Goal: Navigation & Orientation: Find specific page/section

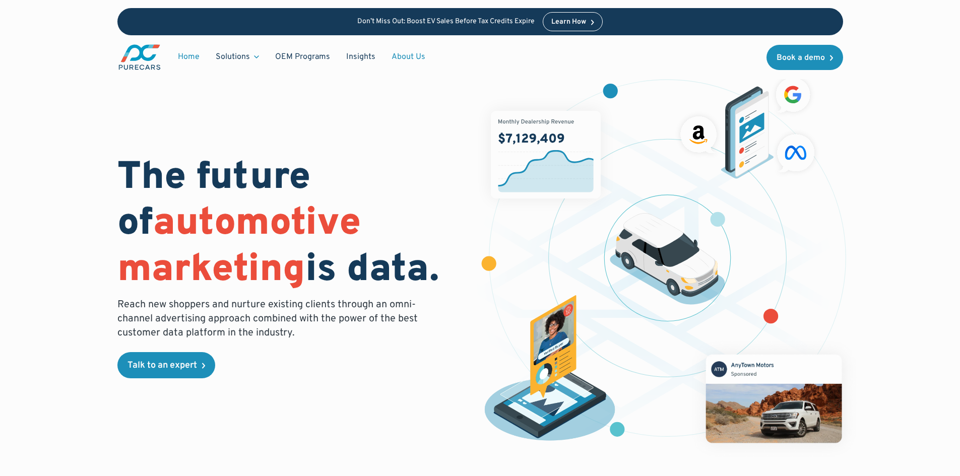
click at [410, 56] on link "About Us" at bounding box center [409, 56] width 50 height 19
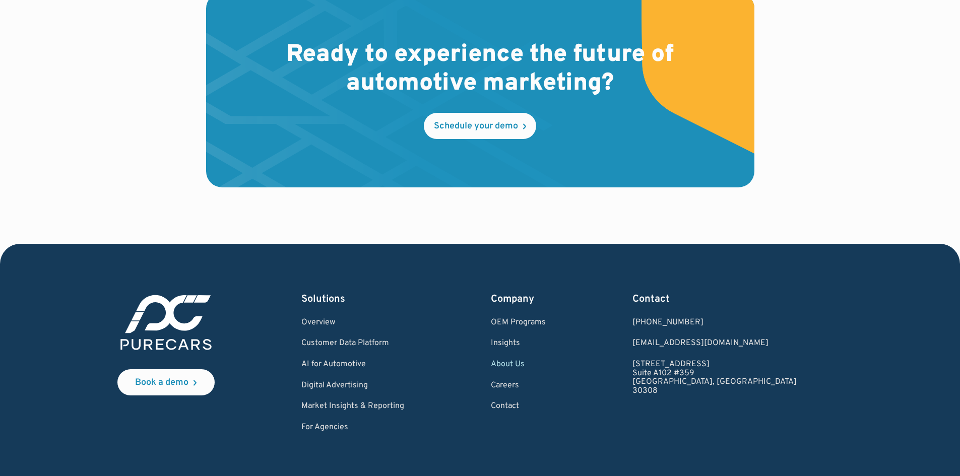
scroll to position [2959, 0]
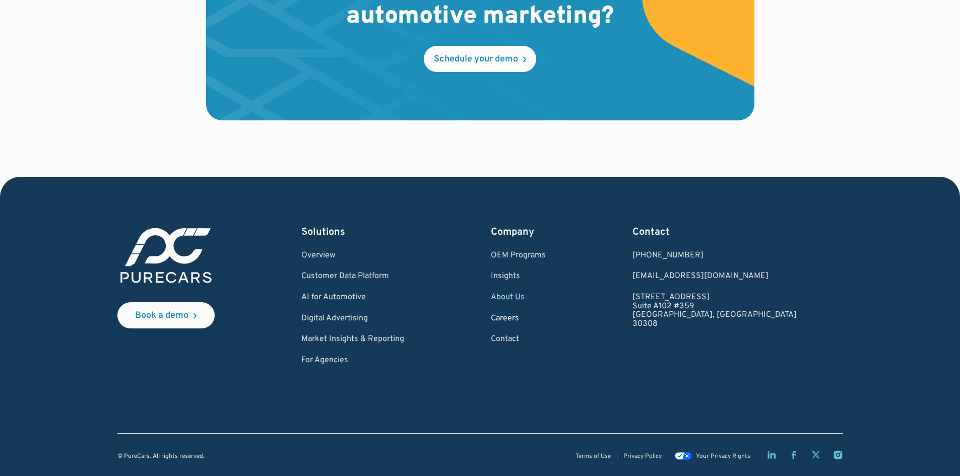
click at [542, 321] on link "Careers" at bounding box center [518, 319] width 55 height 9
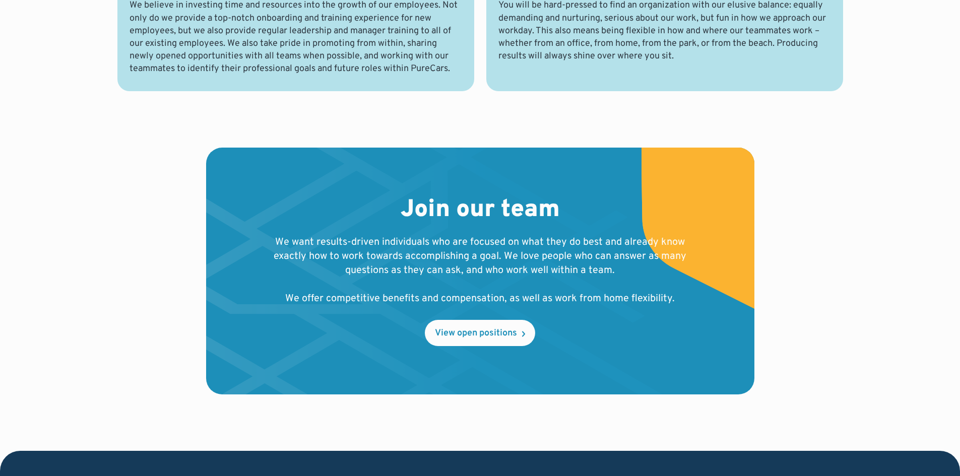
scroll to position [1008, 0]
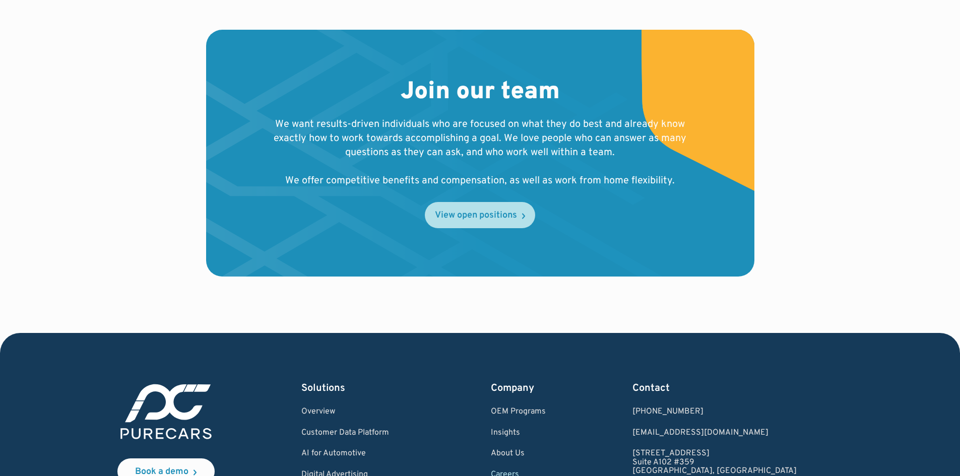
click at [484, 216] on div "View open positions" at bounding box center [476, 215] width 82 height 9
